Goal: Task Accomplishment & Management: Manage account settings

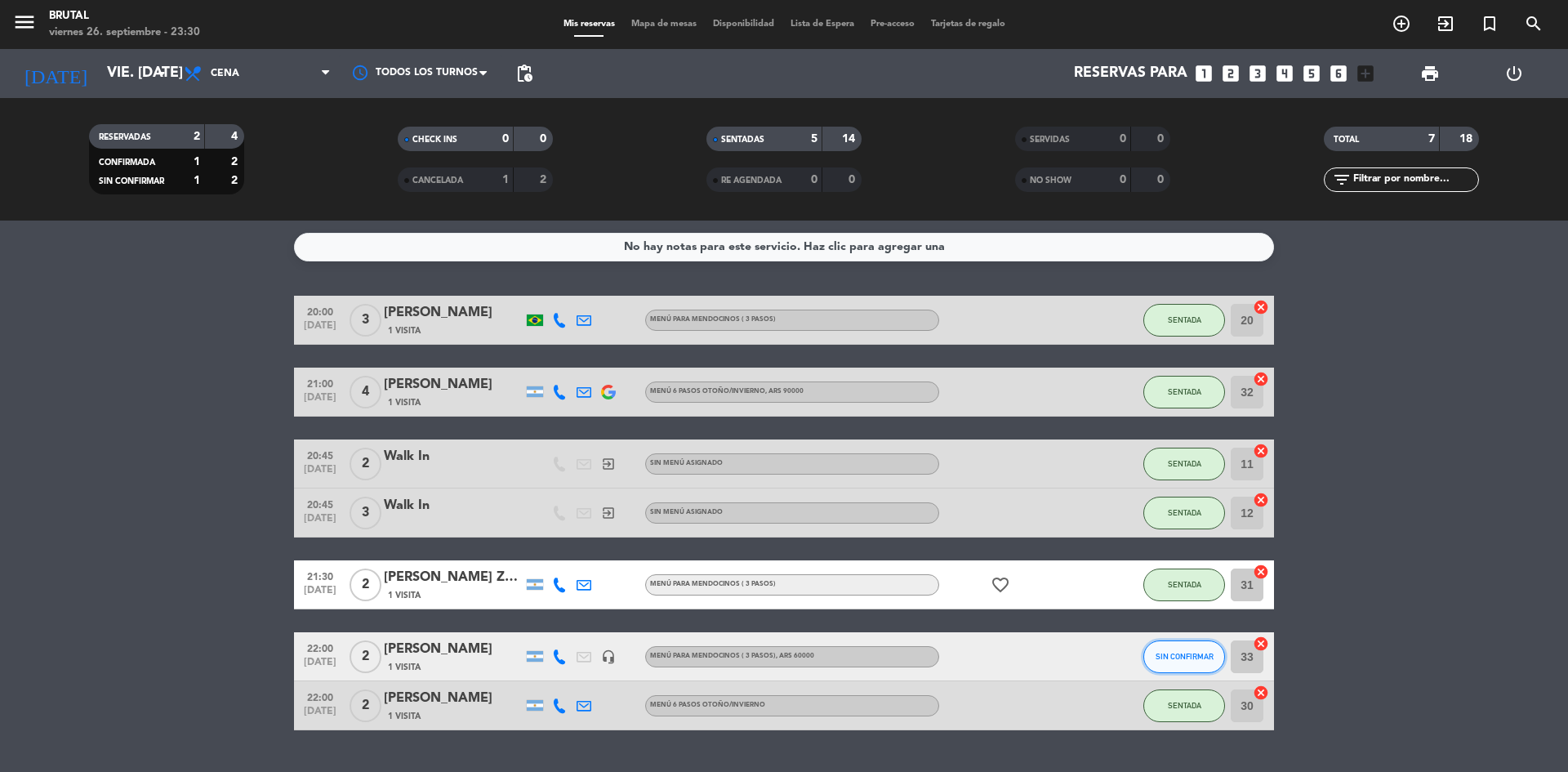
click at [1198, 663] on button "SIN CONFIRMAR" at bounding box center [1184, 656] width 81 height 33
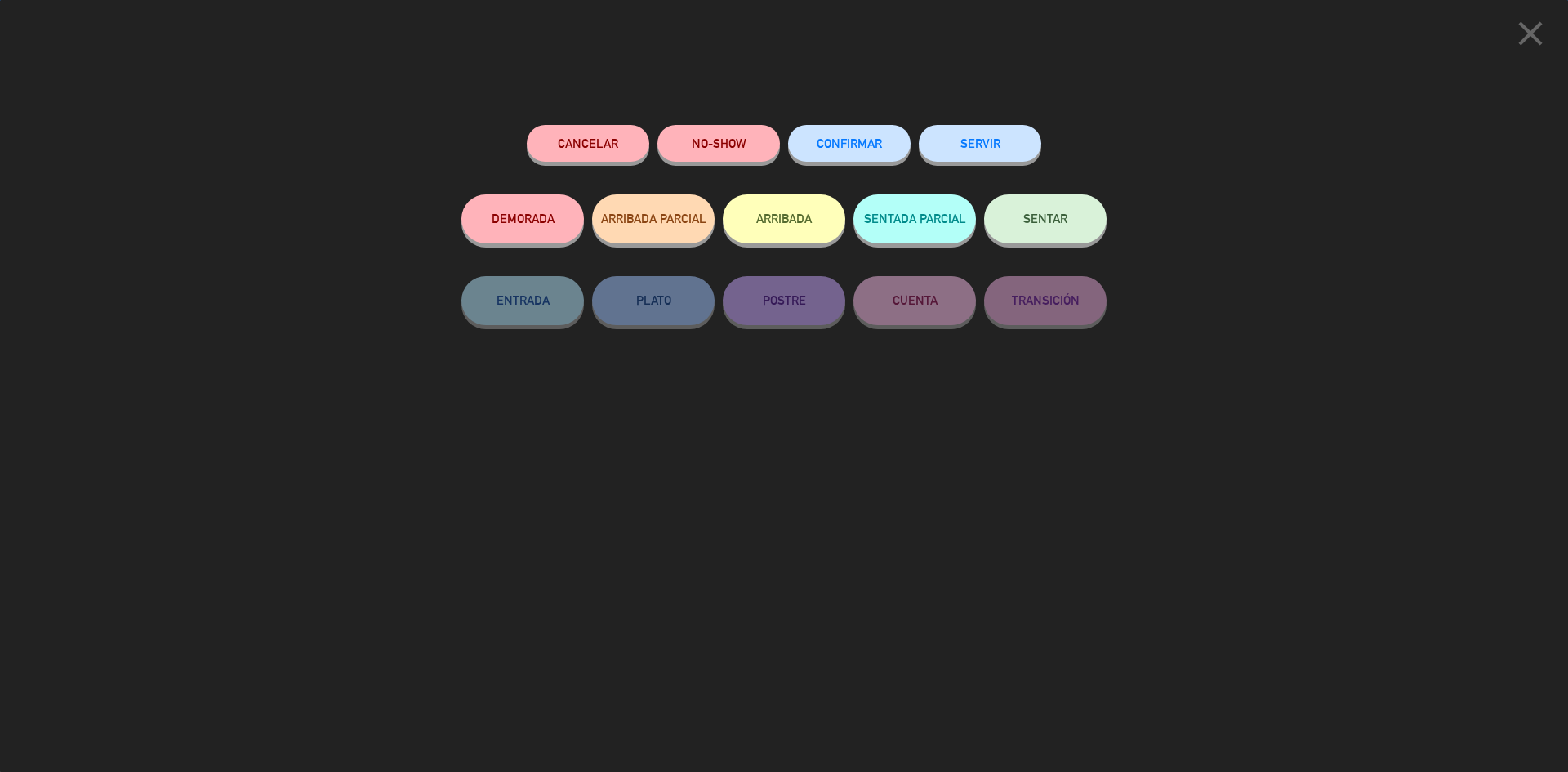
click at [1023, 221] on button "SENTAR" at bounding box center [1045, 219] width 122 height 49
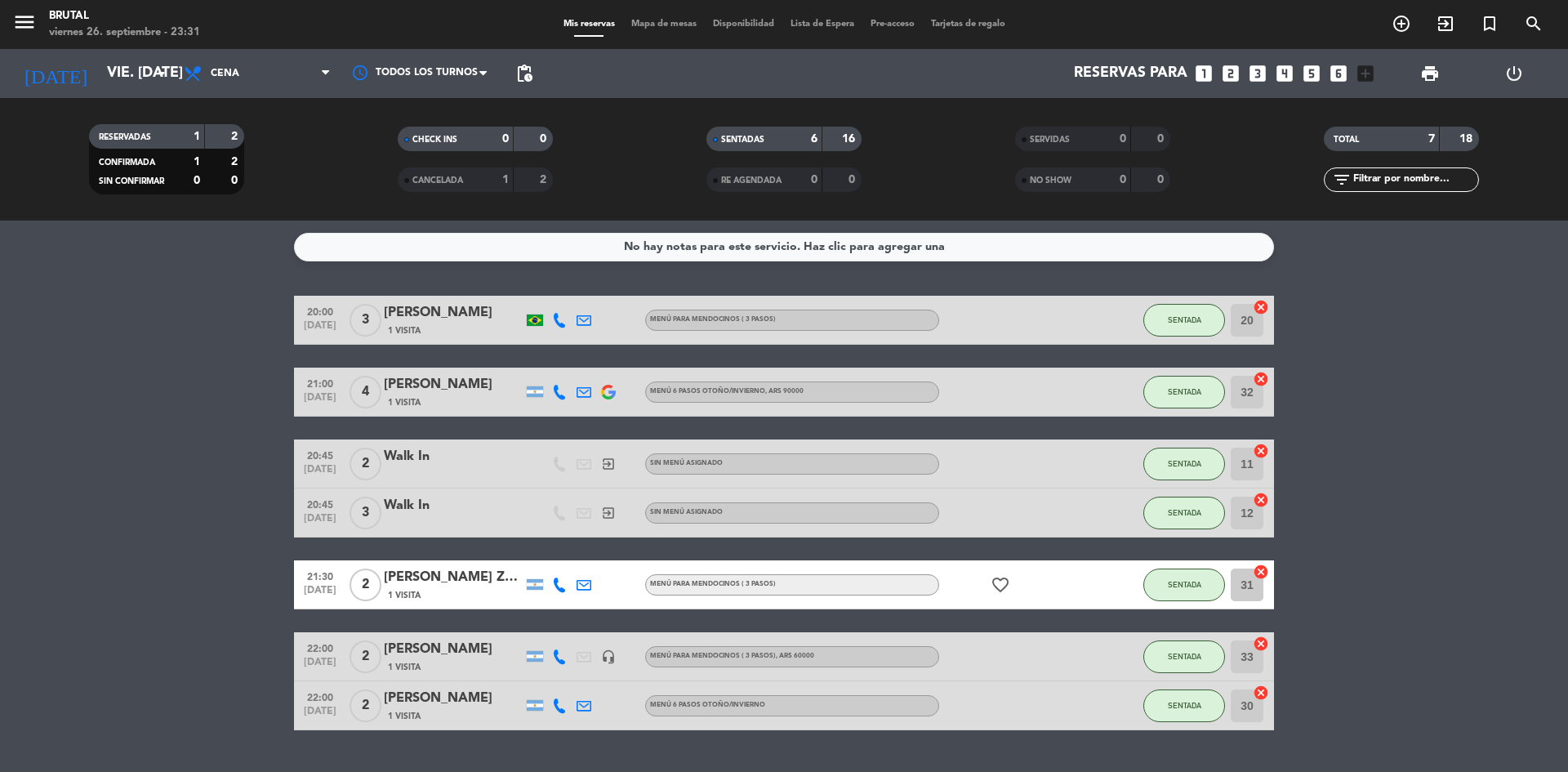
click at [1253, 660] on input "33" at bounding box center [1247, 656] width 33 height 33
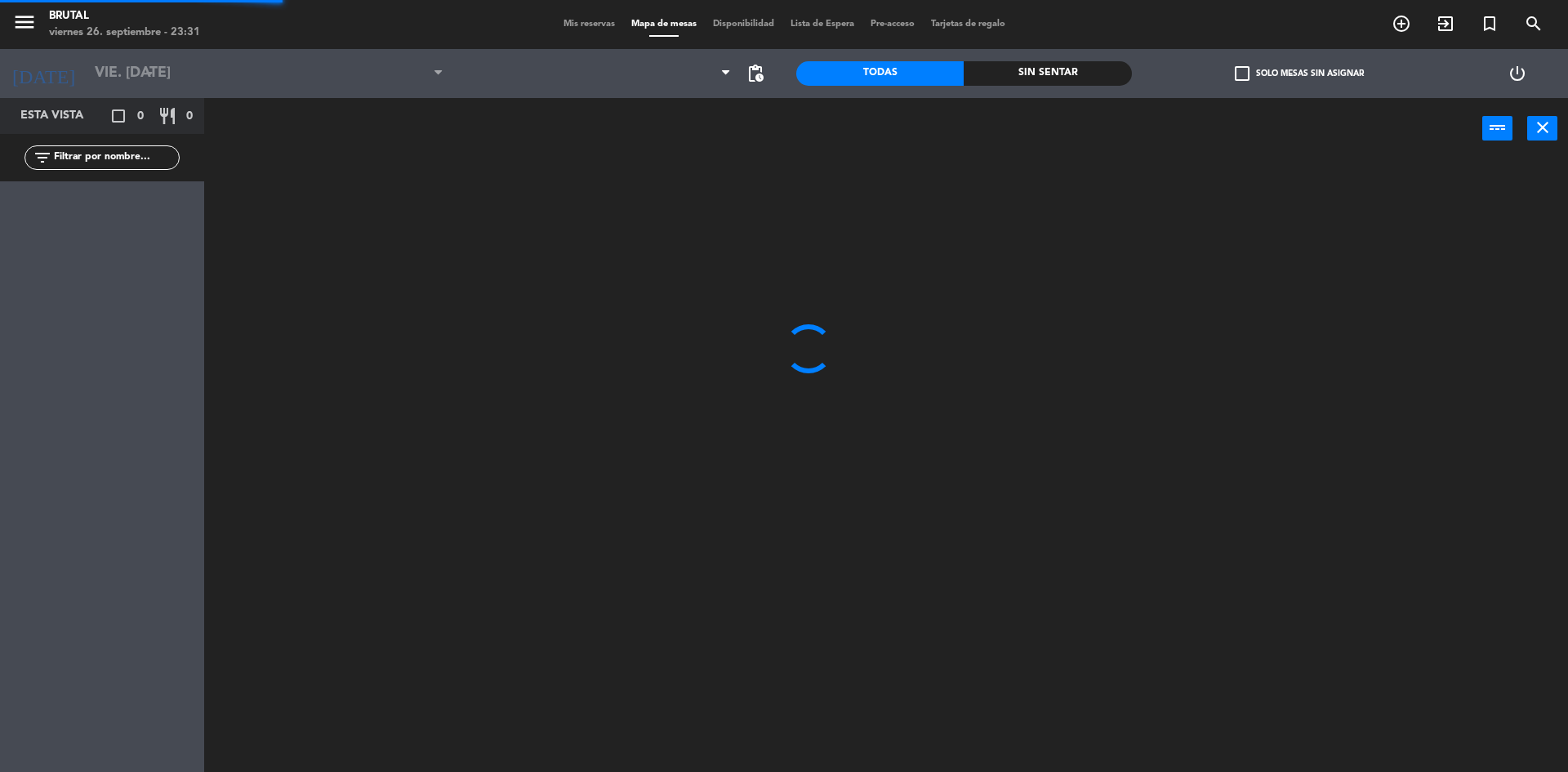
click at [1265, 641] on div at bounding box center [893, 470] width 1348 height 613
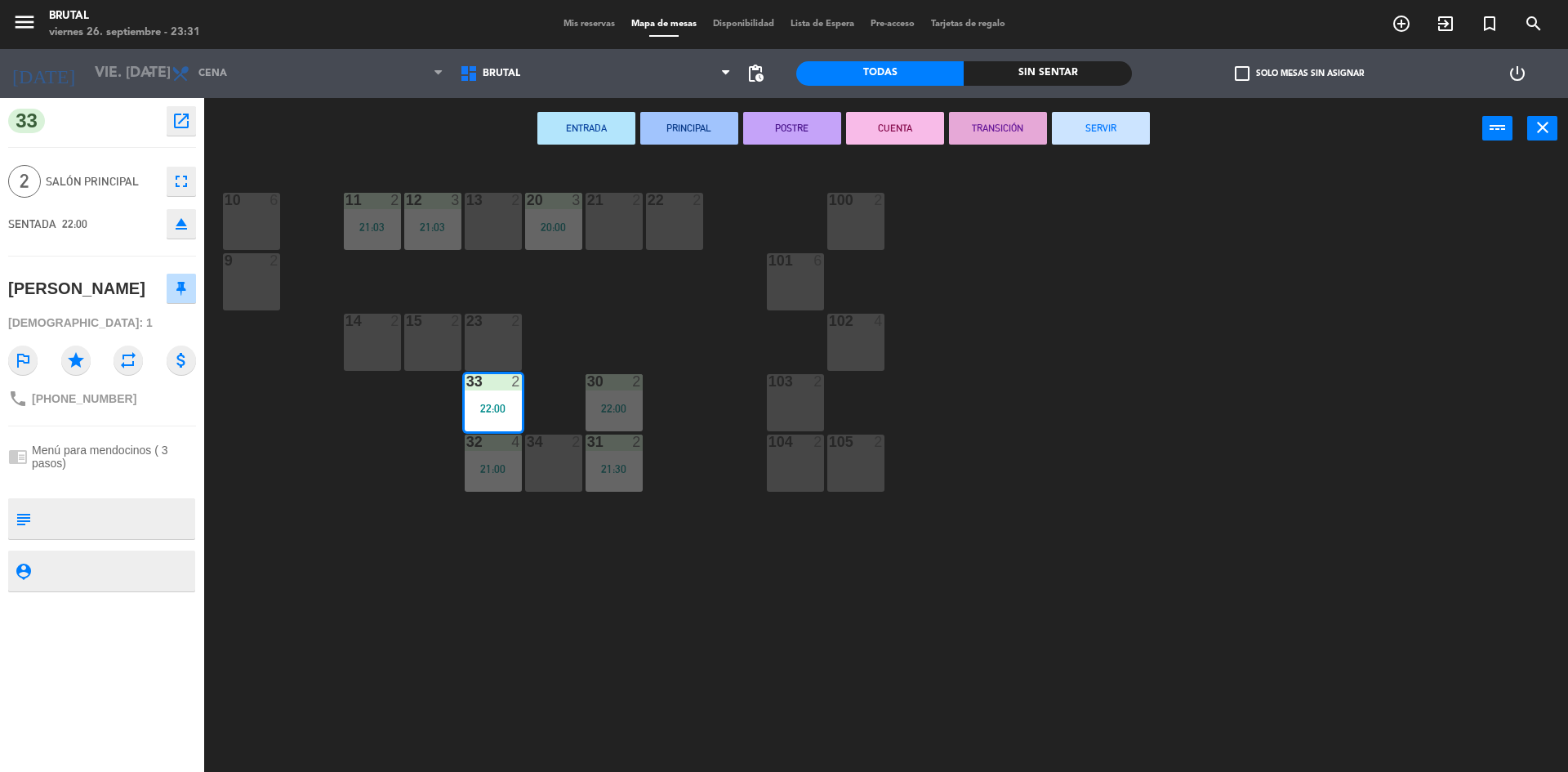
click at [701, 222] on div "22 2" at bounding box center [675, 222] width 57 height 57
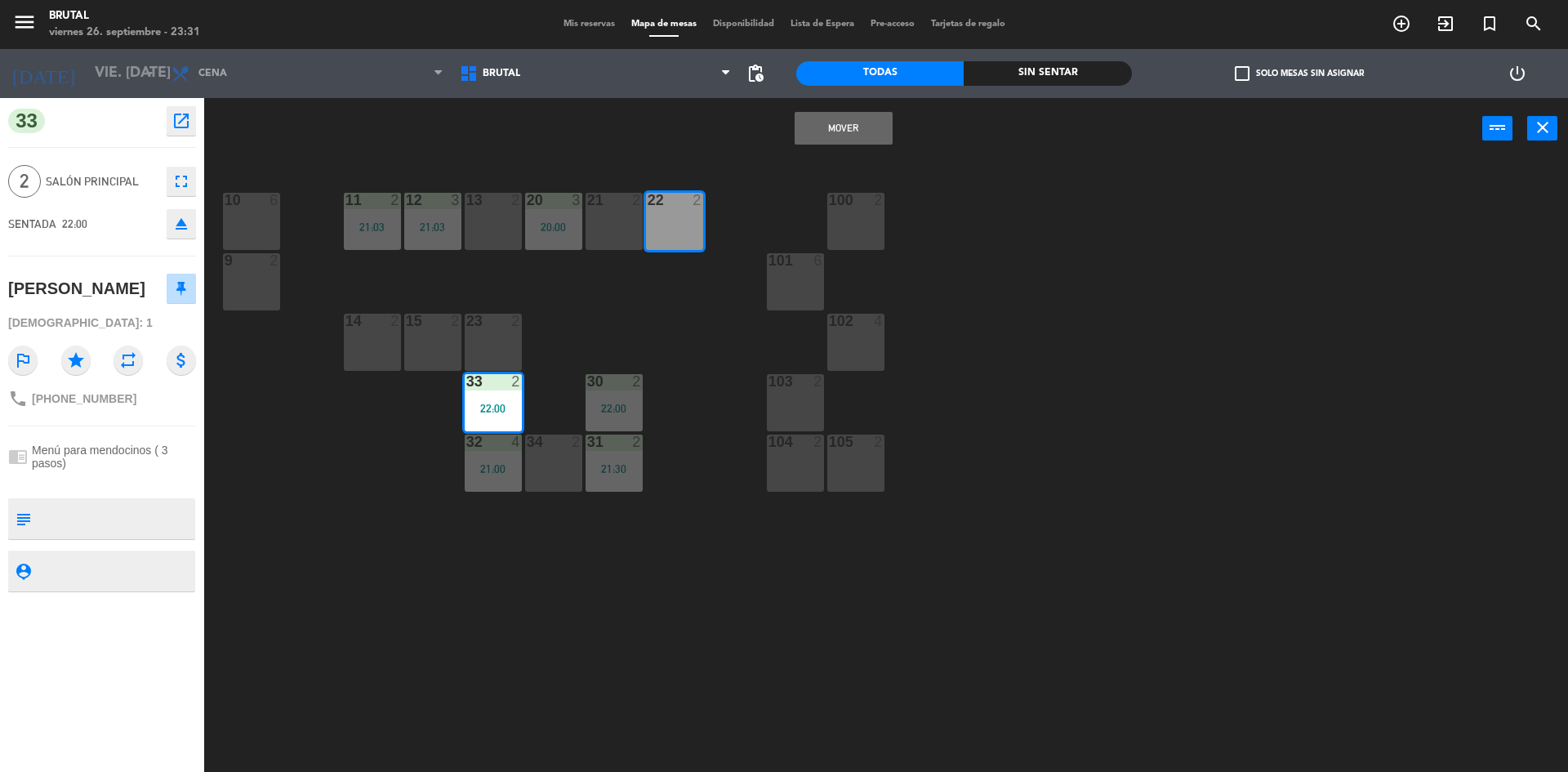
click at [857, 123] on button "Mover" at bounding box center [843, 128] width 98 height 33
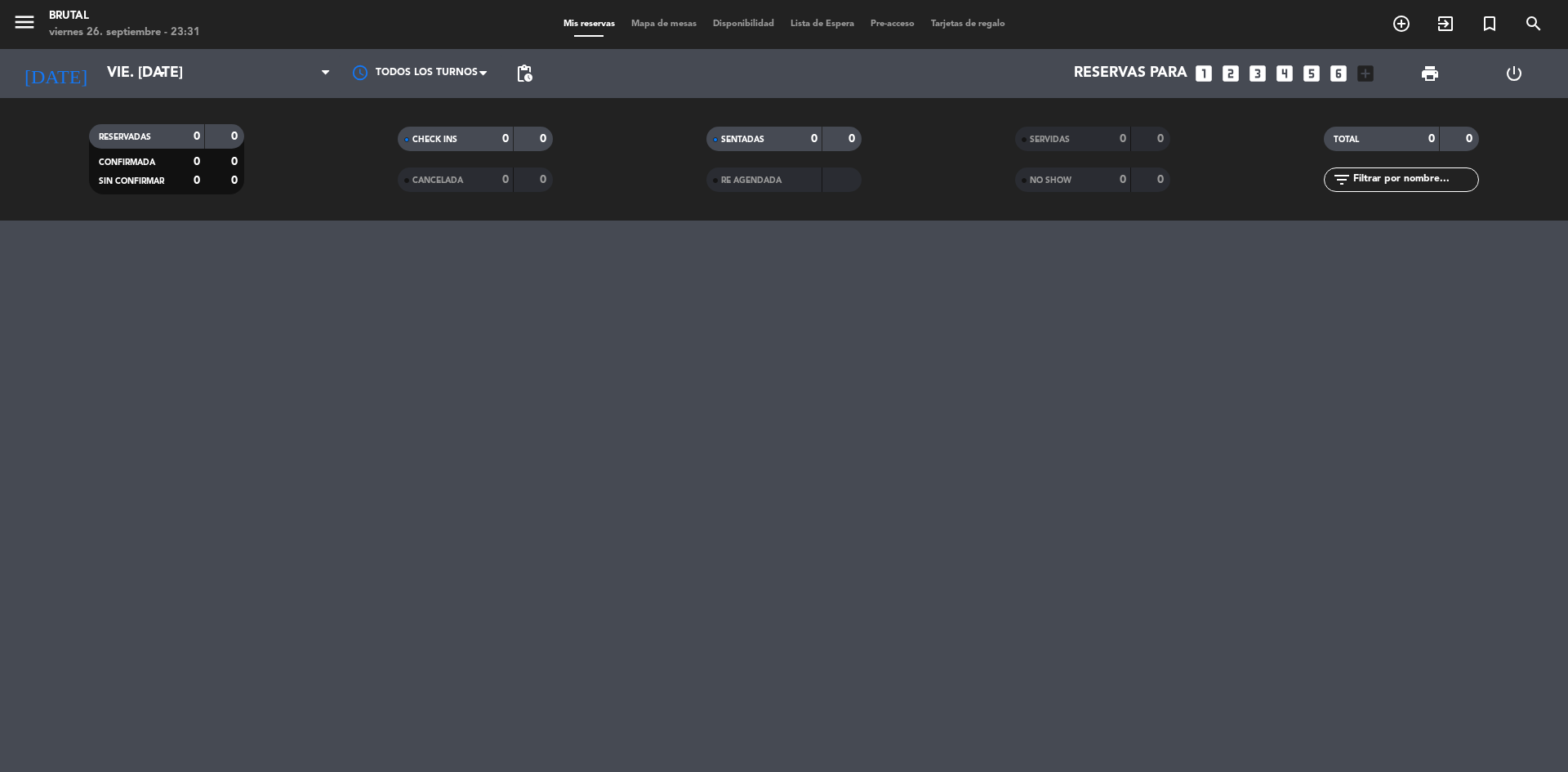
click at [1065, 395] on div "menu Brutal viernes 26. septiembre - 23:31 Mis reservas Mapa de mesas Disponibi…" at bounding box center [784, 386] width 1568 height 772
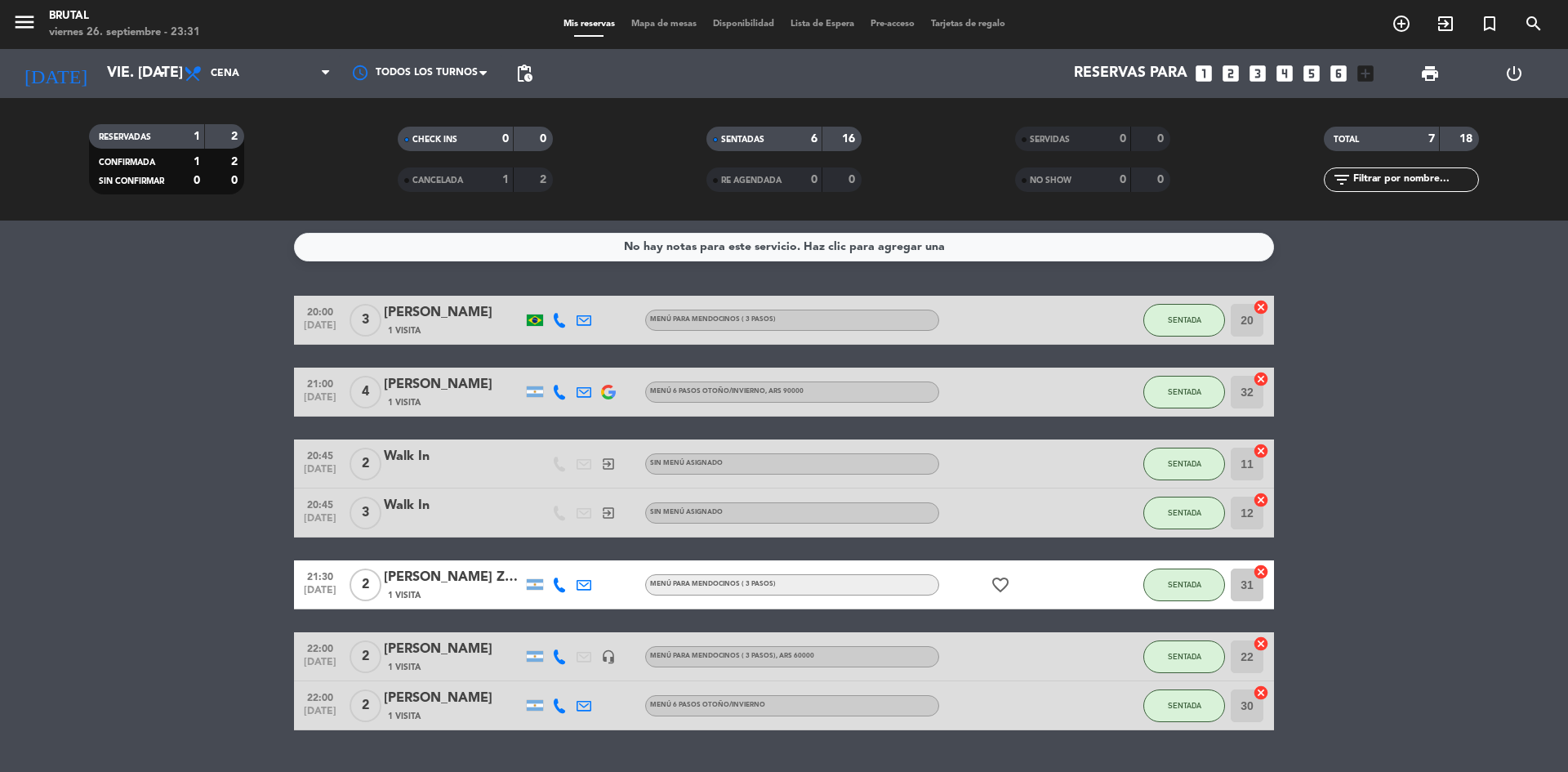
click at [425, 574] on div "[PERSON_NAME] Zeniquel" at bounding box center [454, 577] width 139 height 21
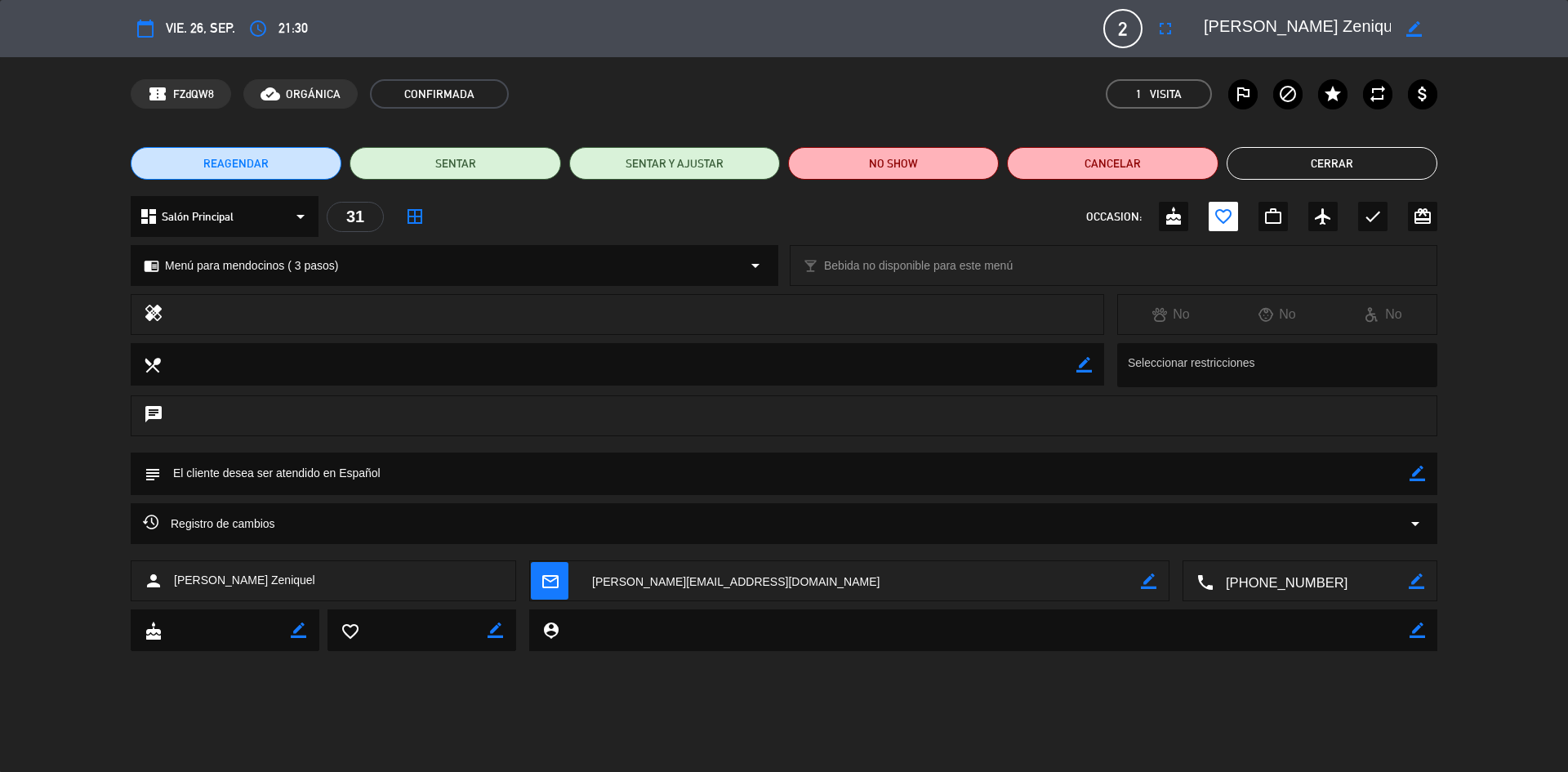
click at [1285, 18] on textarea at bounding box center [1297, 29] width 187 height 29
click at [1325, 170] on button "Cerrar" at bounding box center [1331, 163] width 211 height 33
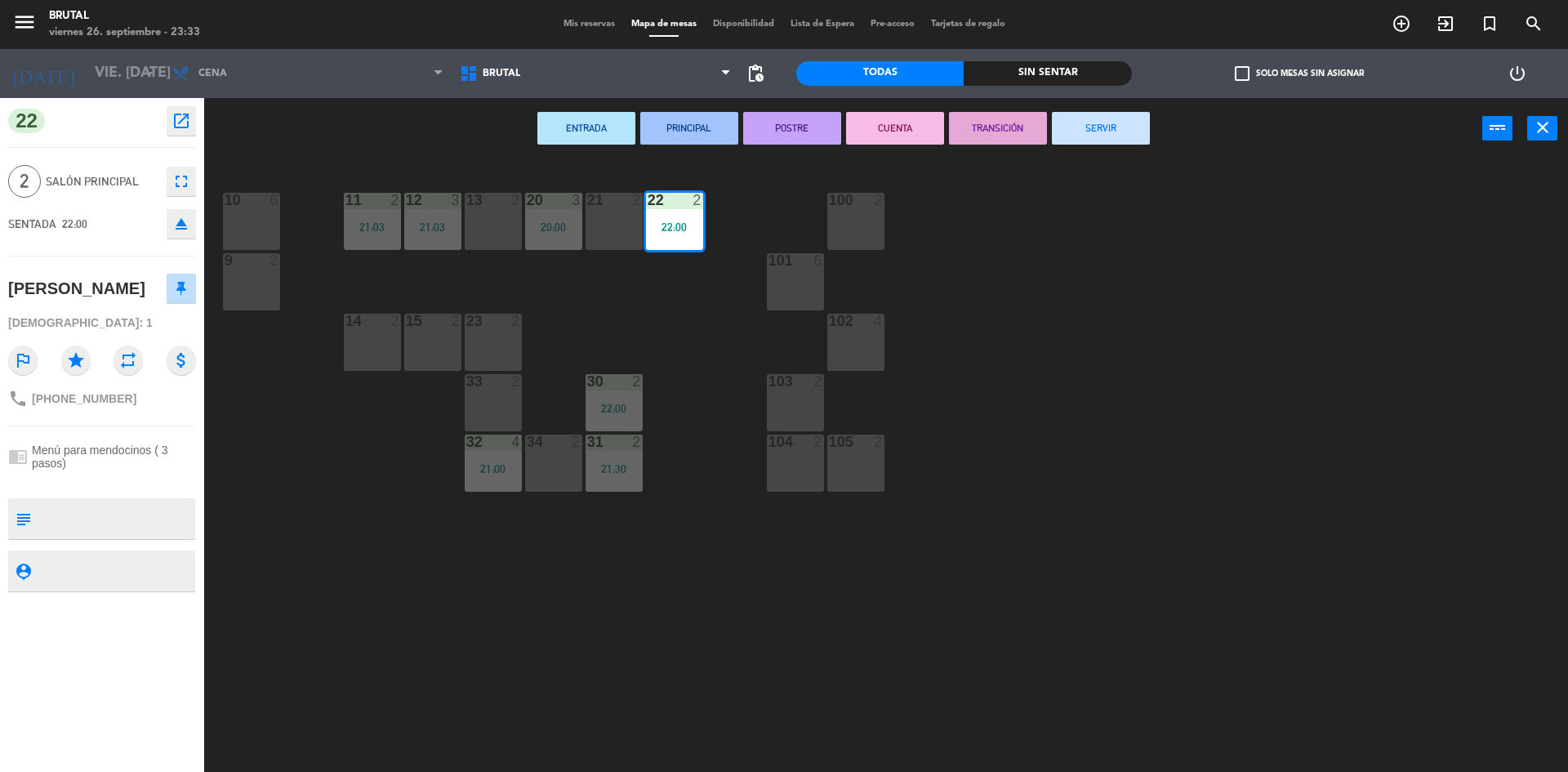
click at [578, 24] on span "Mis reservas" at bounding box center [589, 23] width 68 height 9
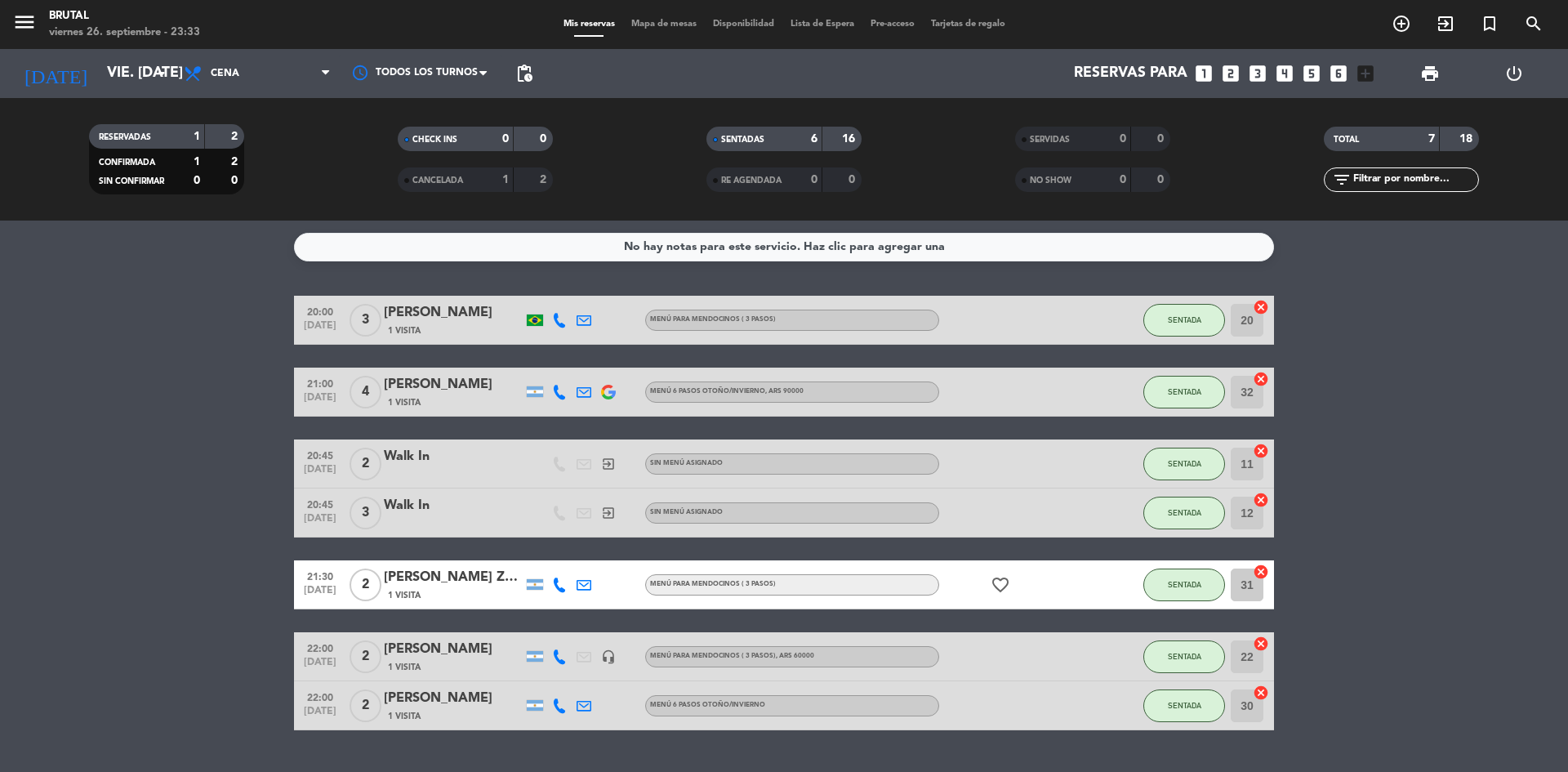
click at [431, 653] on div "[PERSON_NAME]" at bounding box center [454, 649] width 139 height 21
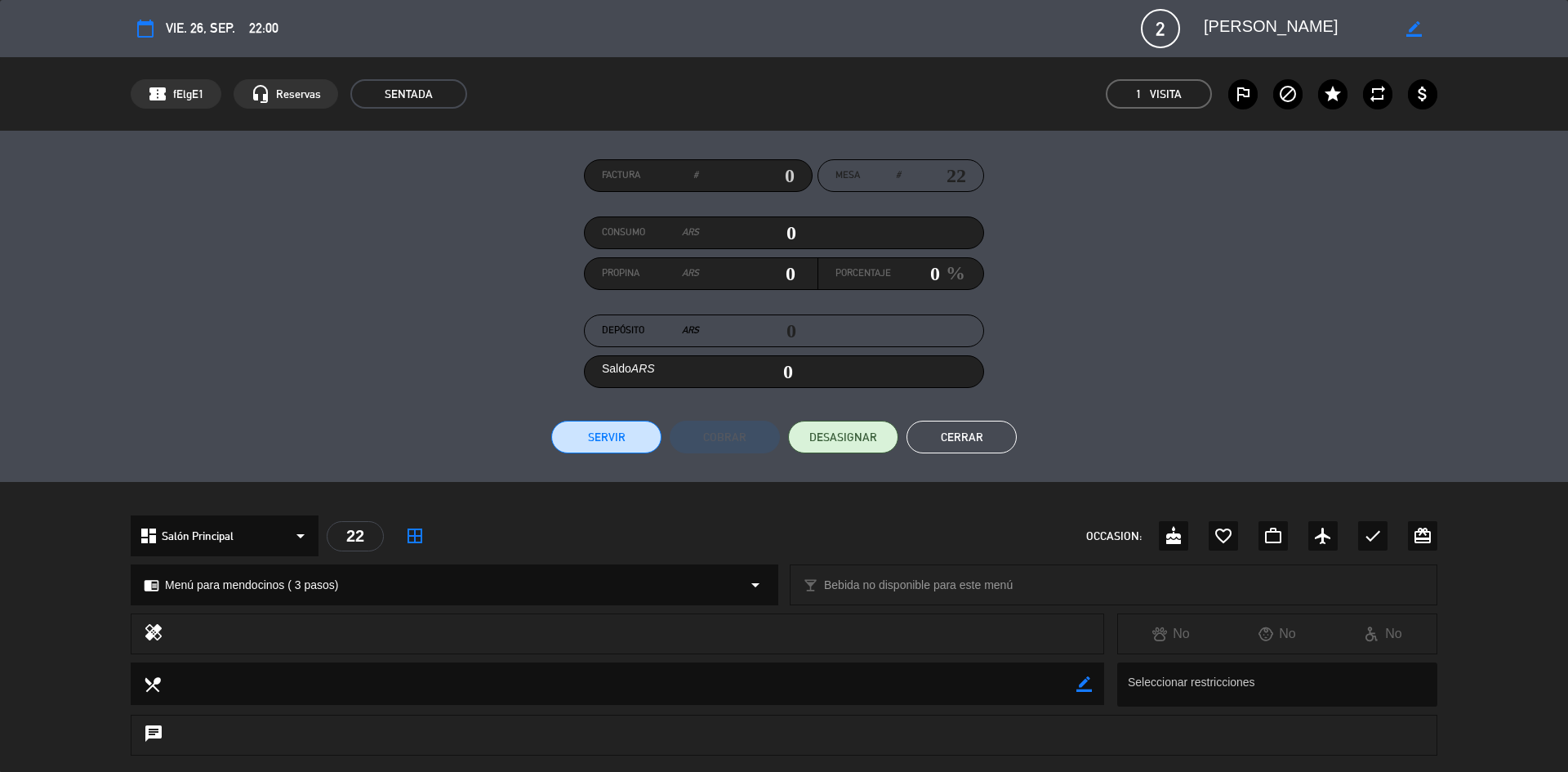
click at [975, 447] on button "Cerrar" at bounding box center [961, 436] width 110 height 33
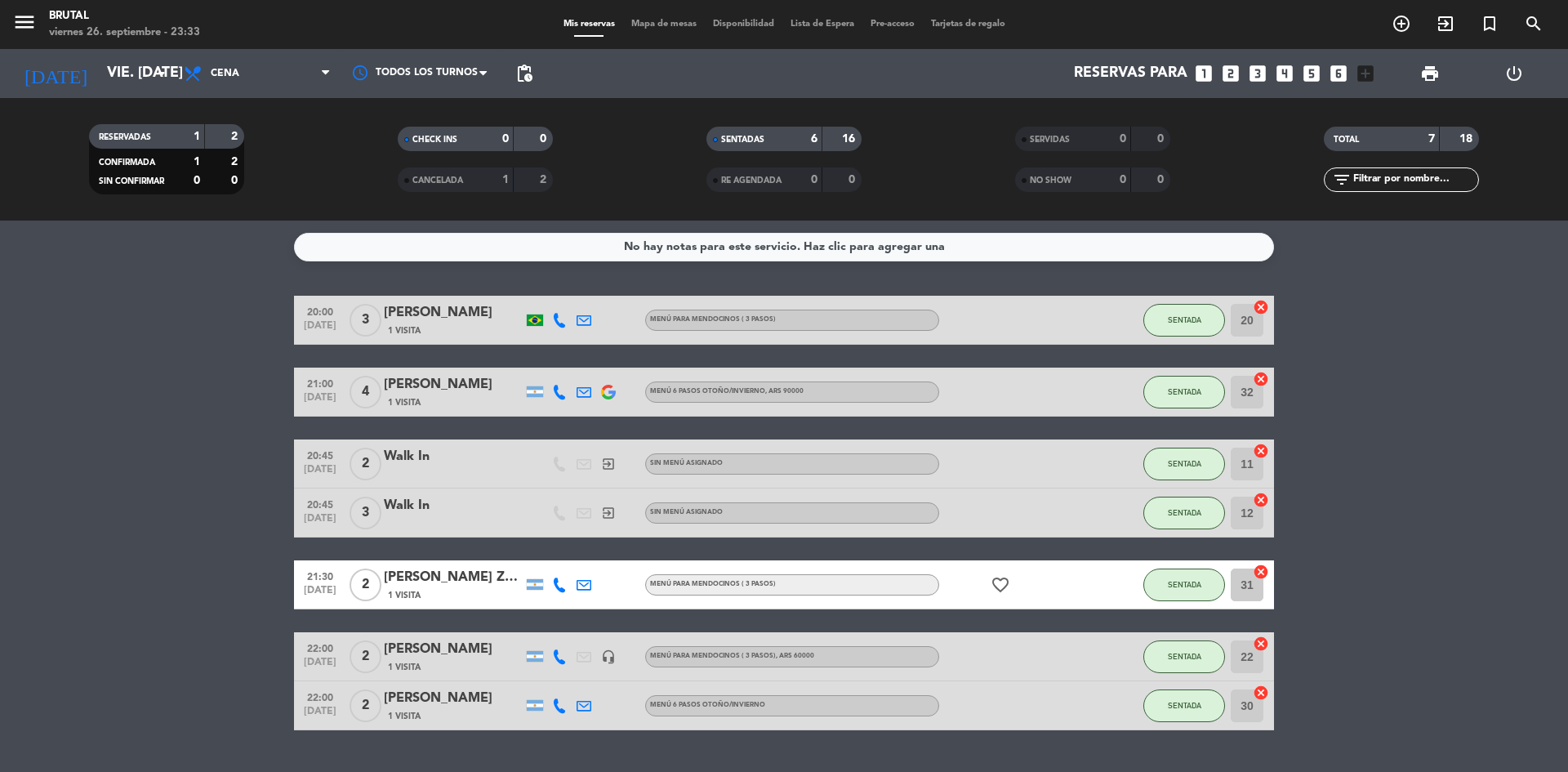
click at [418, 660] on div "[PERSON_NAME]" at bounding box center [454, 649] width 139 height 21
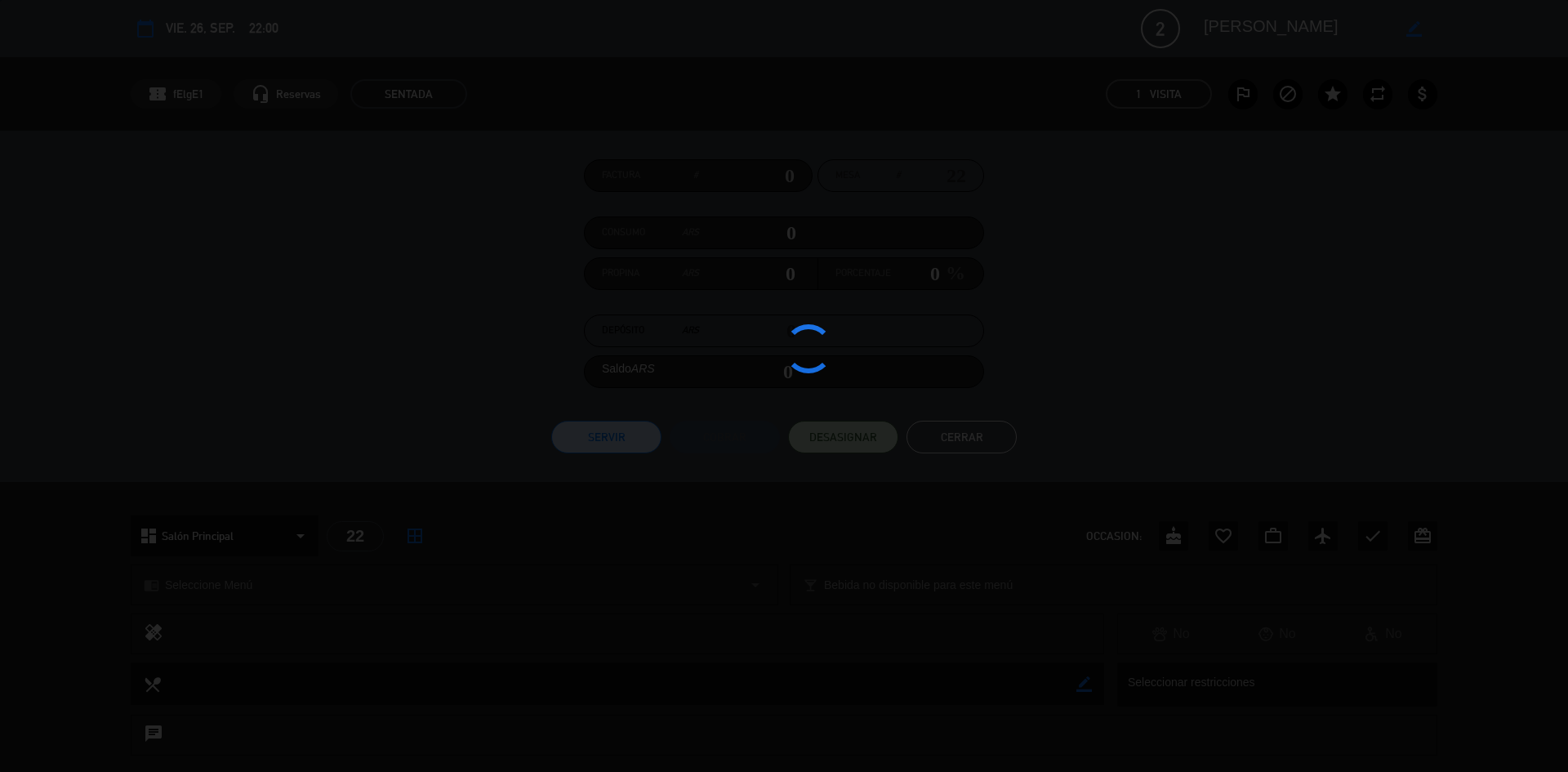
click at [1291, 40] on div at bounding box center [784, 386] width 1568 height 772
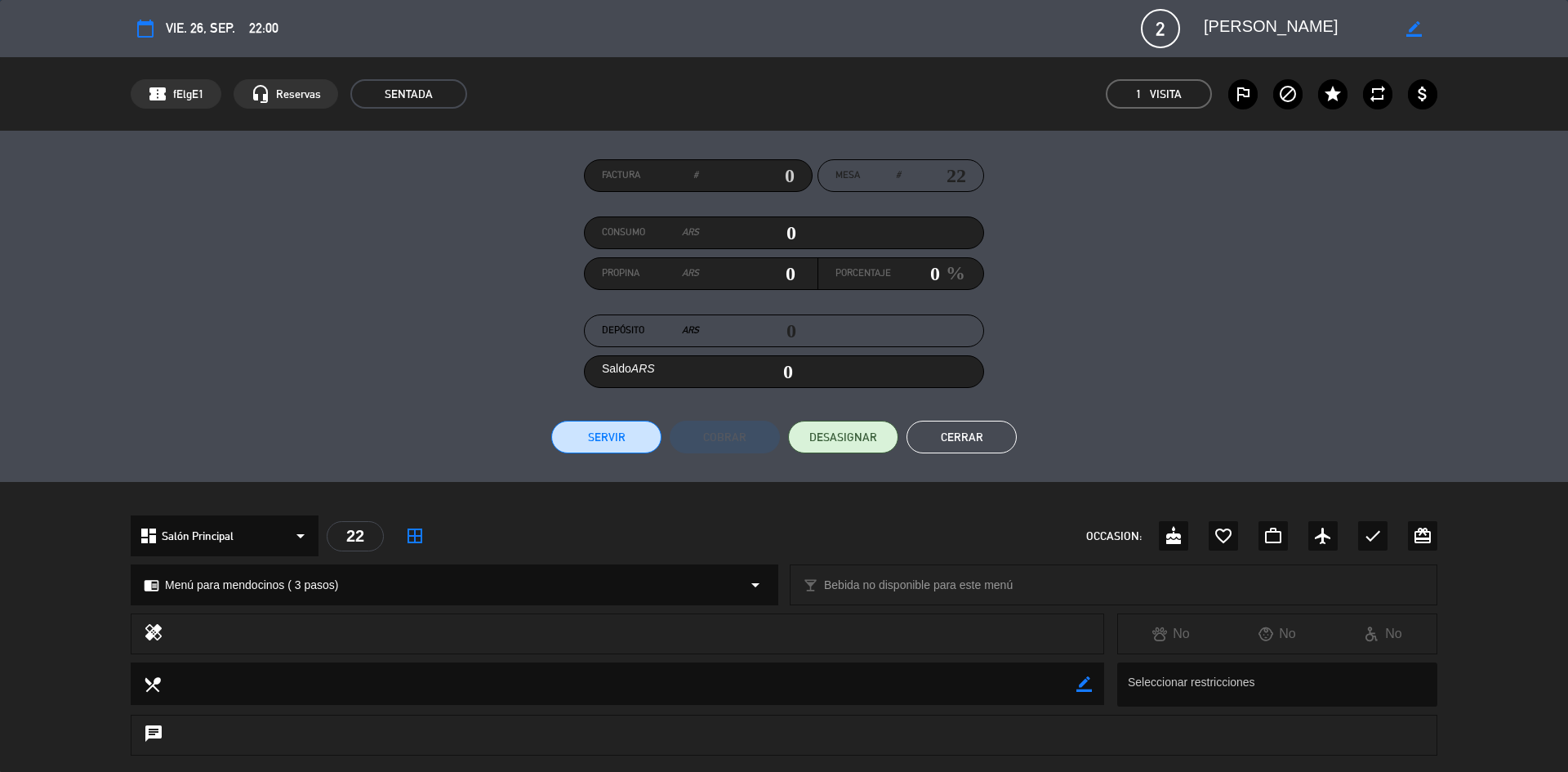
click at [1285, 37] on textarea at bounding box center [1297, 29] width 187 height 29
click at [1409, 23] on icon "border_color" at bounding box center [1414, 29] width 15 height 15
click at [1236, 18] on textarea at bounding box center [1297, 29] width 187 height 29
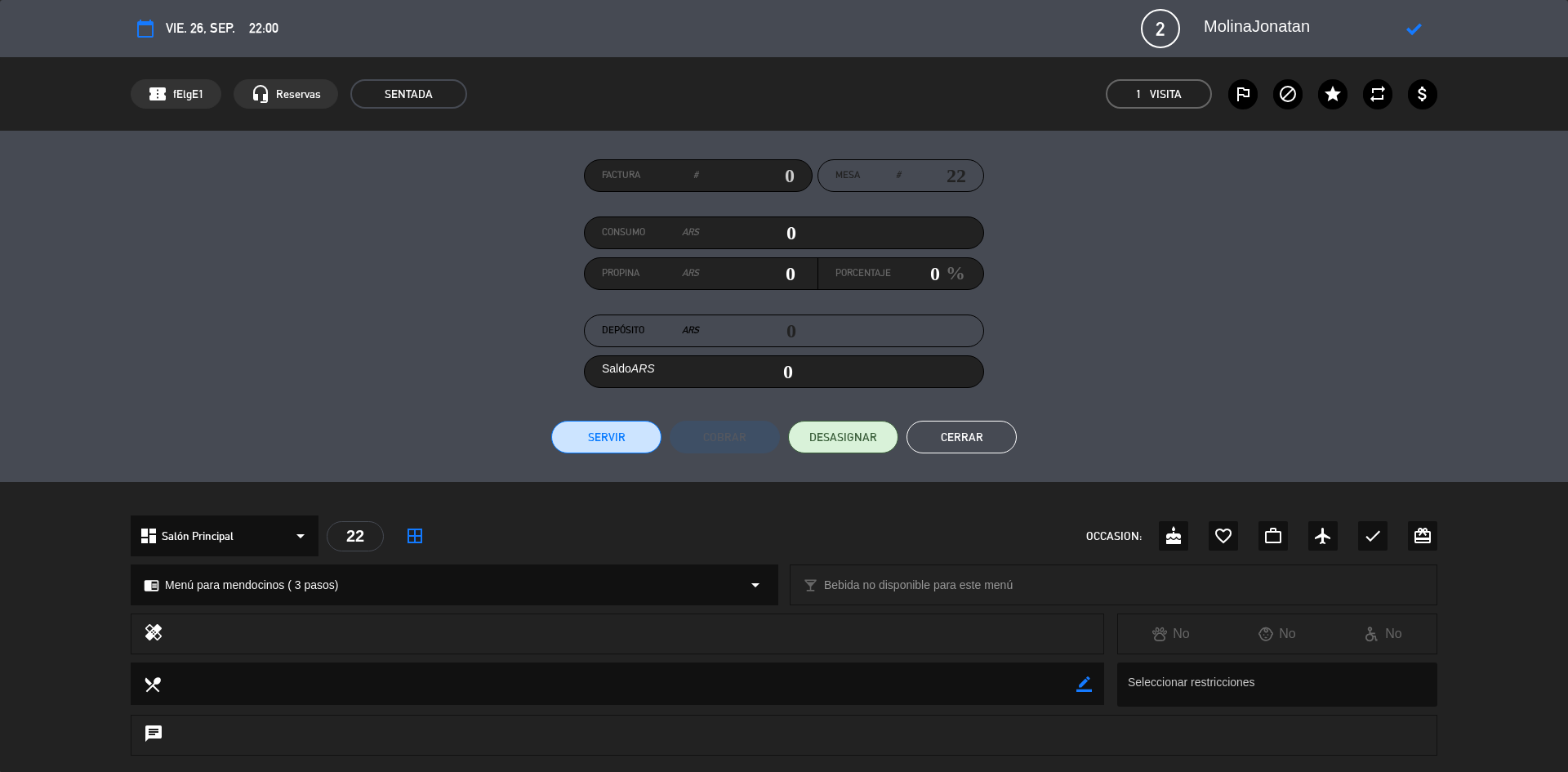
click at [1323, 27] on textarea at bounding box center [1297, 29] width 187 height 29
drag, startPoint x: 1328, startPoint y: 18, endPoint x: 1164, endPoint y: 41, distance: 165.6
click at [1164, 41] on div "calendar_today vie. 26, sep. 22:00 2 [PERSON_NAME] phone mail_outline" at bounding box center [784, 29] width 1307 height 39
type textarea "MolinaJonatan"
click at [963, 447] on button "Cerrar" at bounding box center [961, 436] width 110 height 33
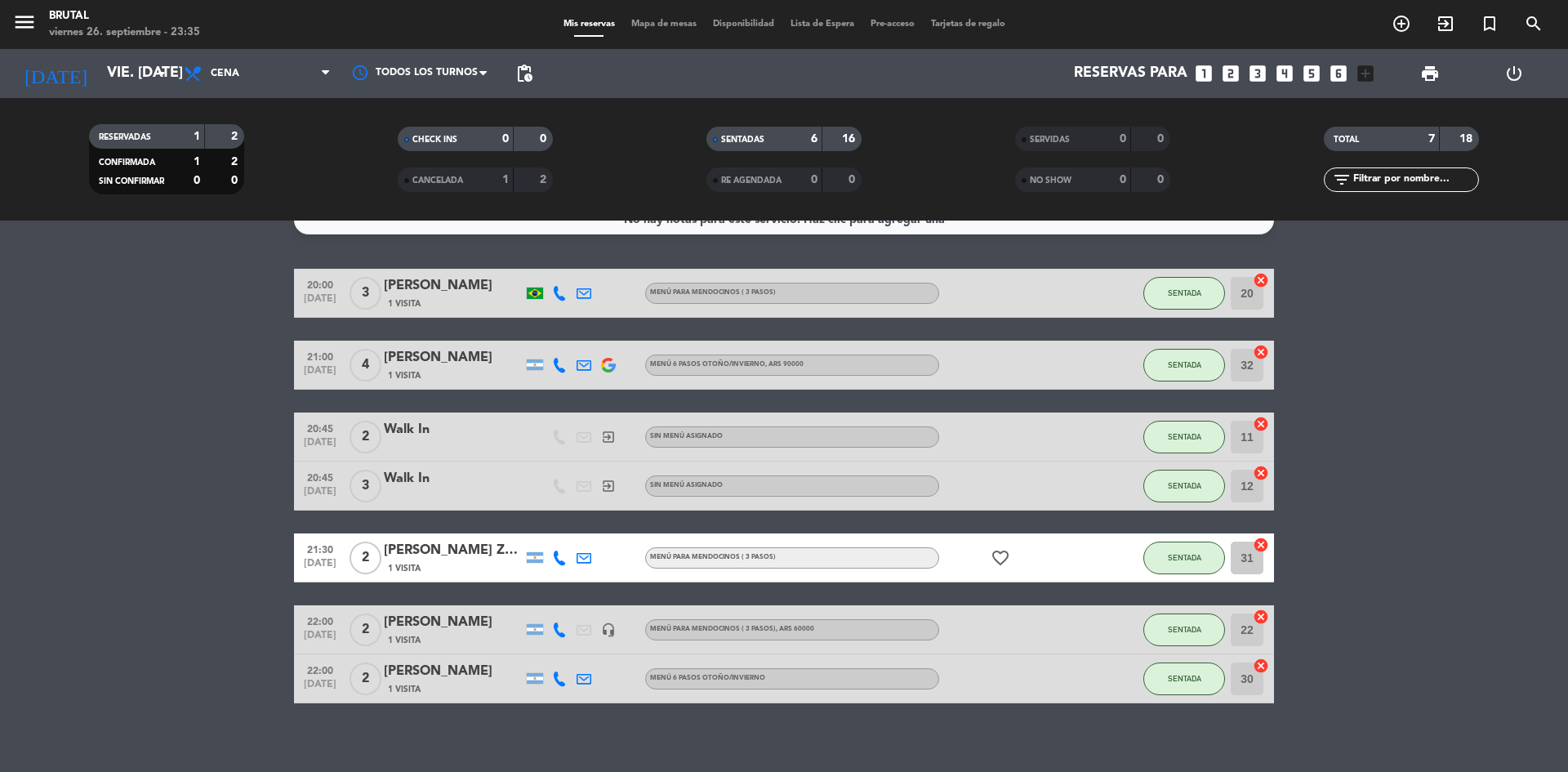
scroll to position [40, 0]
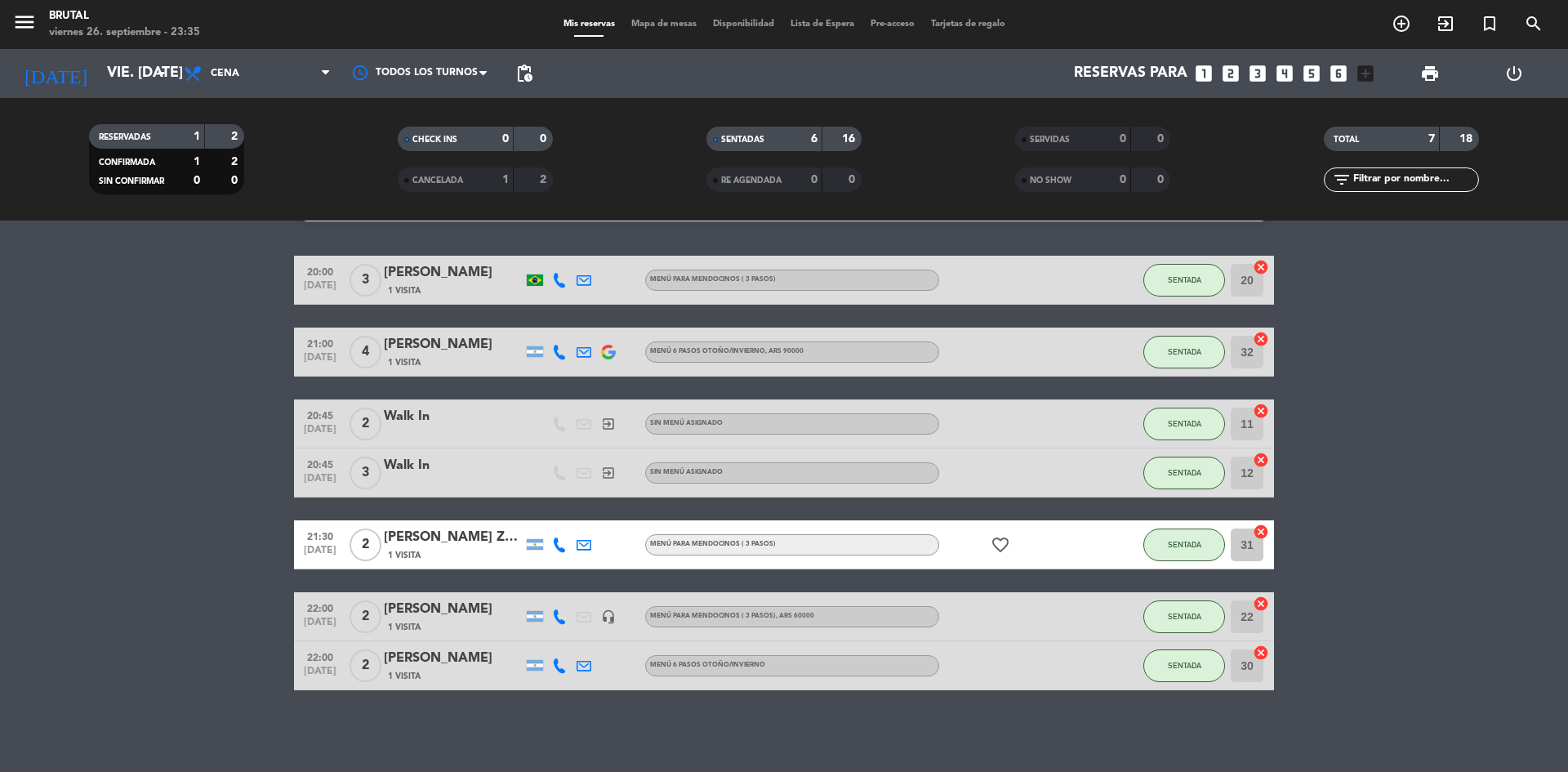
click at [448, 663] on div "[PERSON_NAME]" at bounding box center [454, 658] width 139 height 21
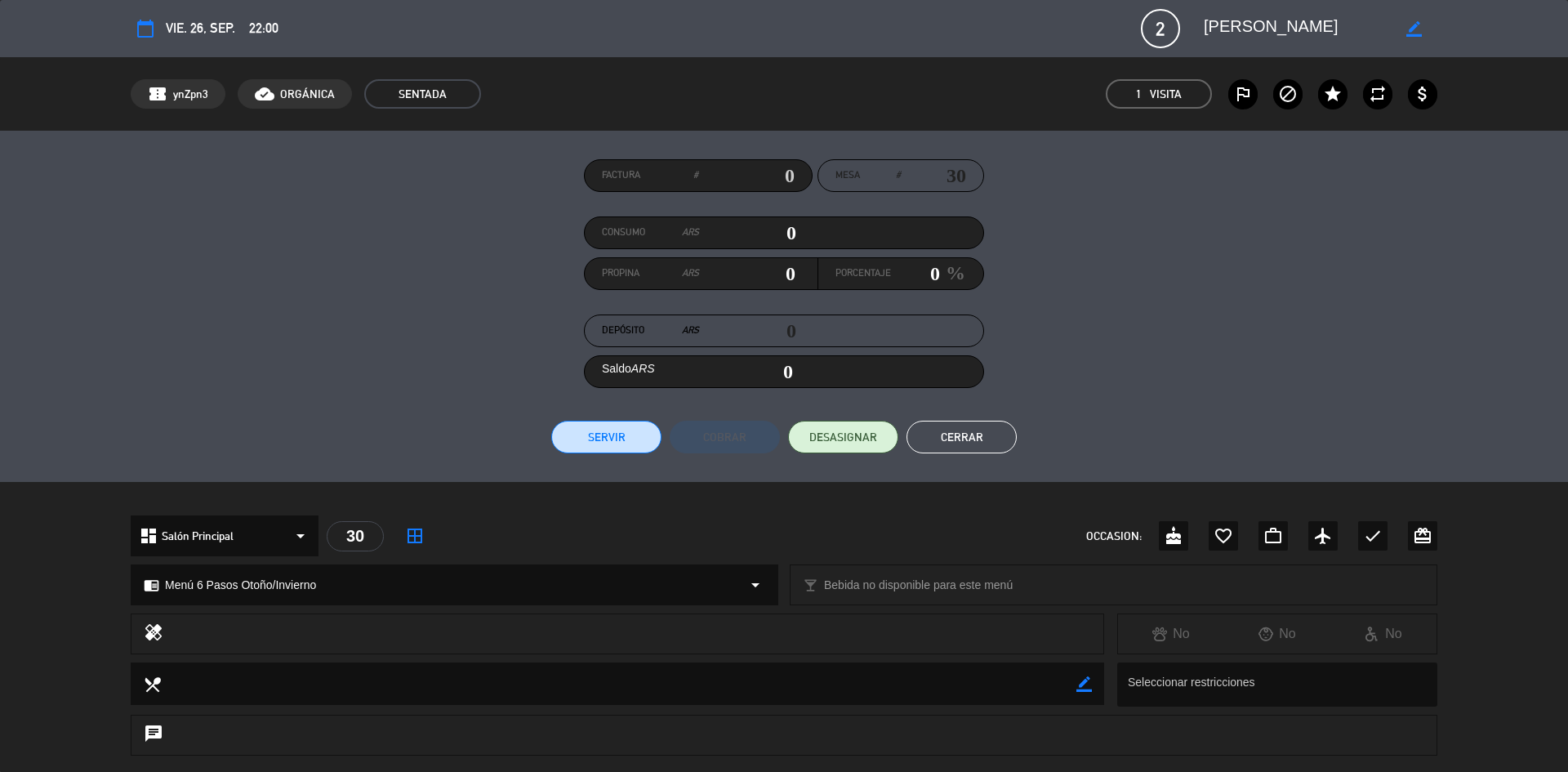
click at [1359, 15] on textarea at bounding box center [1297, 29] width 187 height 29
click at [980, 443] on button "Cerrar" at bounding box center [961, 436] width 110 height 33
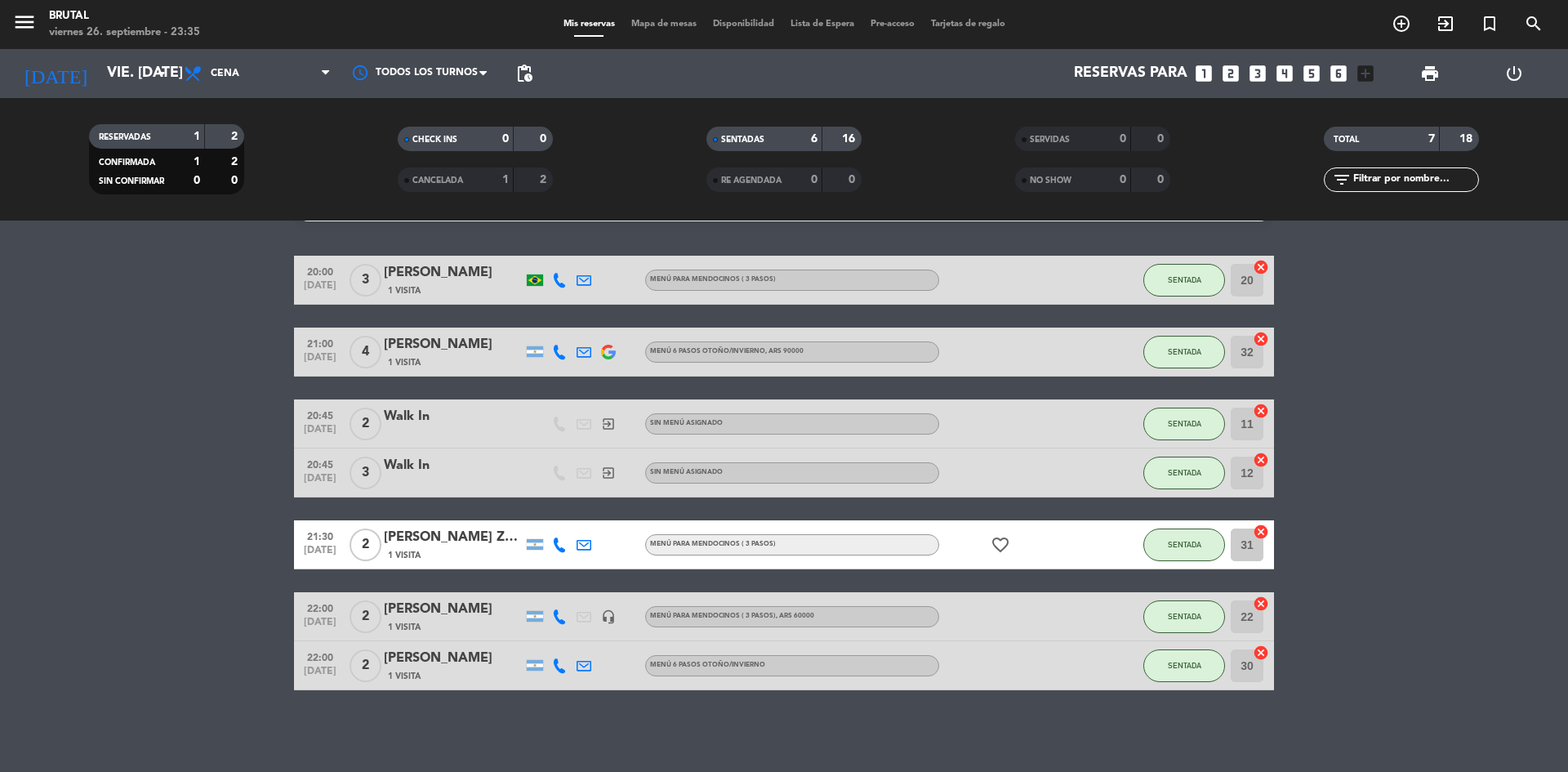
click at [447, 352] on div "[PERSON_NAME]" at bounding box center [454, 344] width 139 height 21
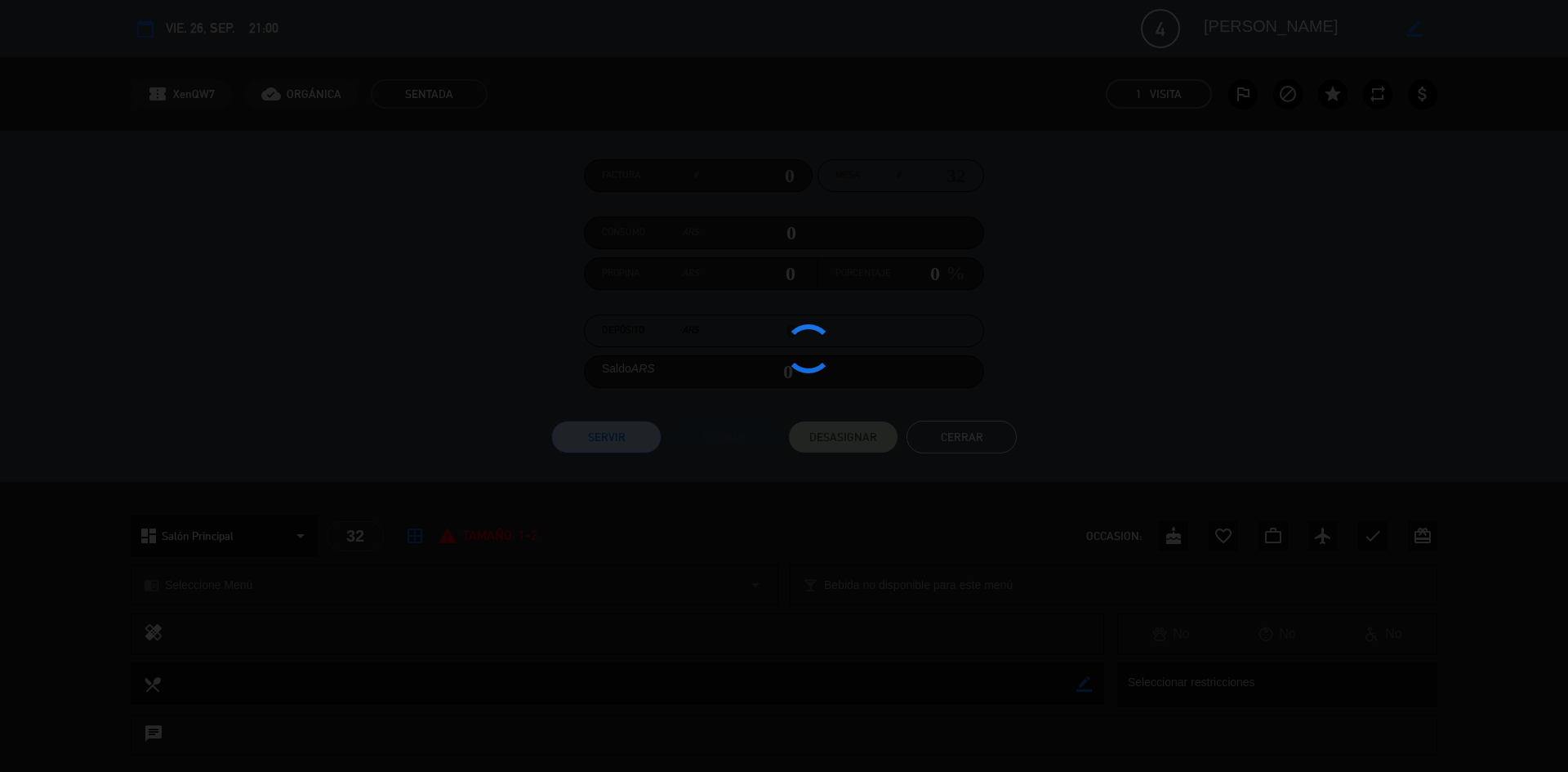
click at [447, 352] on div at bounding box center [784, 386] width 1568 height 772
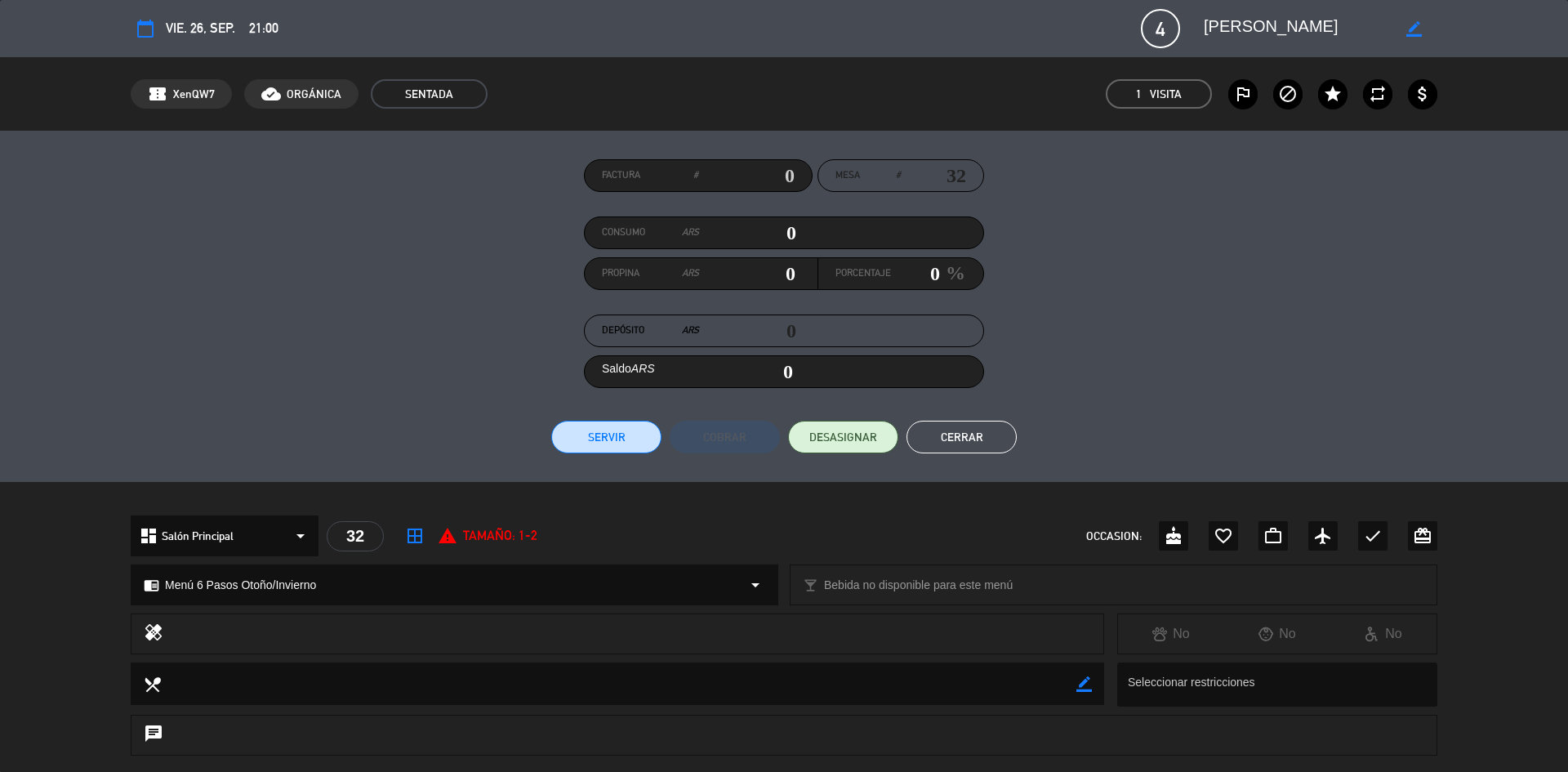
click at [1310, 44] on div "calendar_today vie. 26, sep. 21:00 4 [PERSON_NAME] border_color phone mail_outl…" at bounding box center [784, 29] width 1307 height 39
click at [1310, 26] on textarea at bounding box center [1297, 29] width 187 height 29
click at [922, 438] on button "Cerrar" at bounding box center [961, 436] width 110 height 33
